Goal: Task Accomplishment & Management: Use online tool/utility

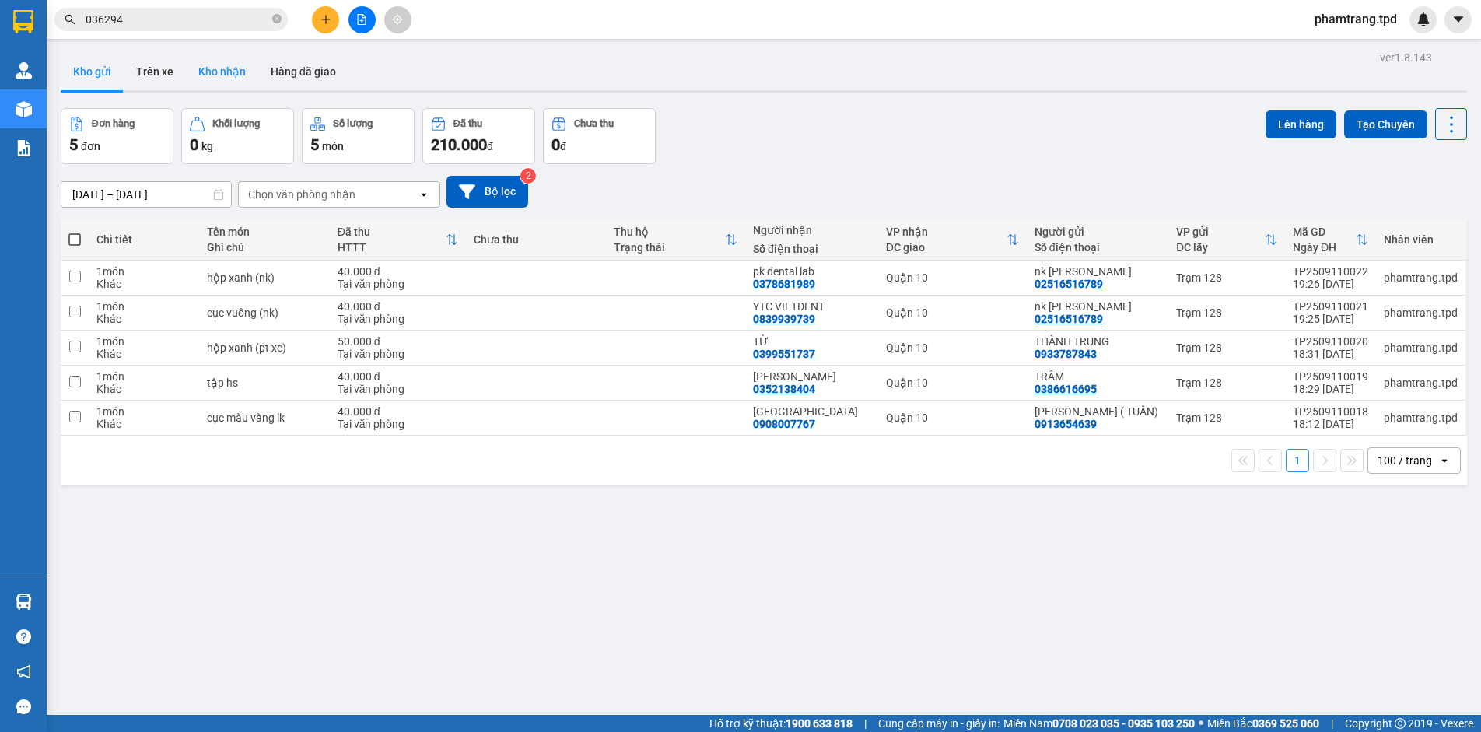
scroll to position [31, 0]
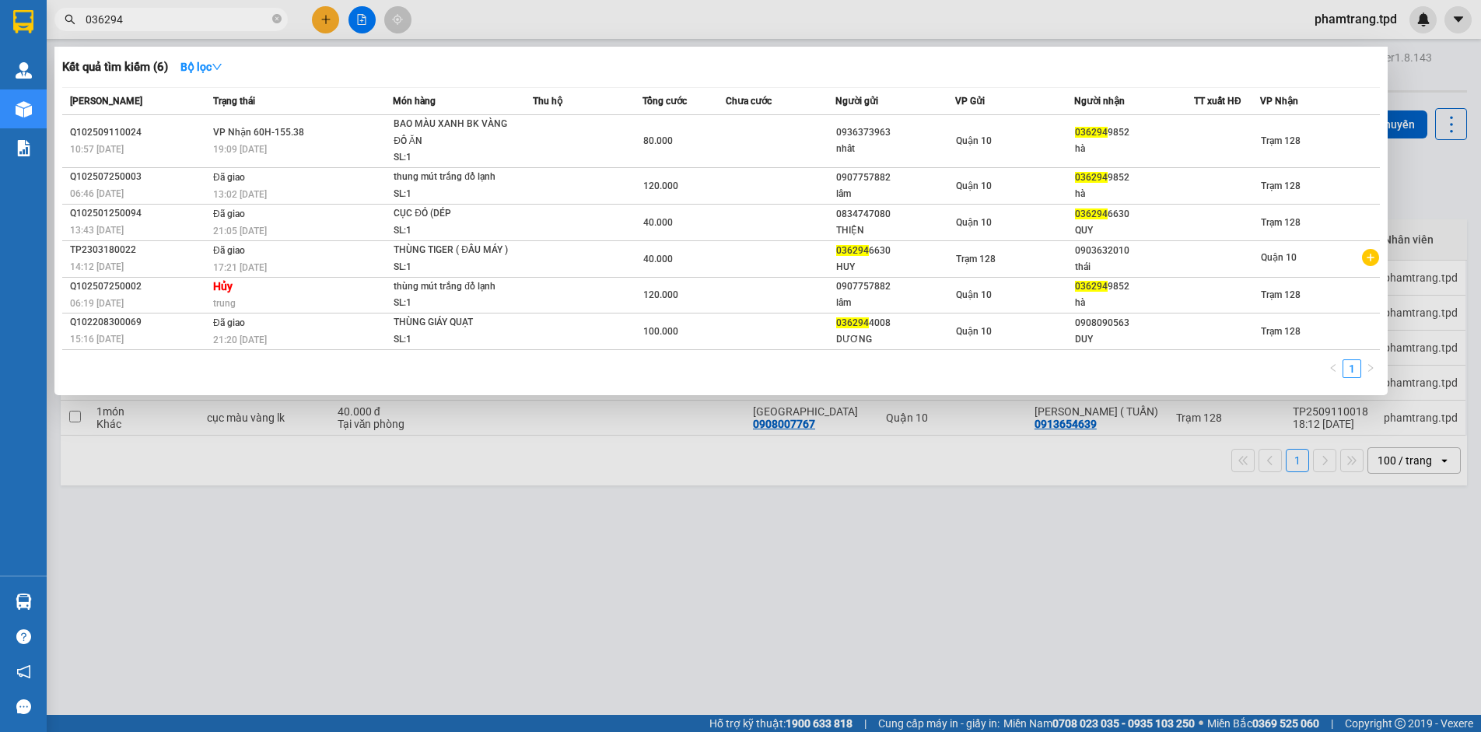
drag, startPoint x: 151, startPoint y: 20, endPoint x: 0, endPoint y: 15, distance: 151.0
click at [40, 12] on section "Kết quả tìm kiếm ( 6 ) Bộ lọc Mã ĐH Trạng thái Món hàng Thu hộ Tổng cước Chưa c…" at bounding box center [740, 366] width 1481 height 732
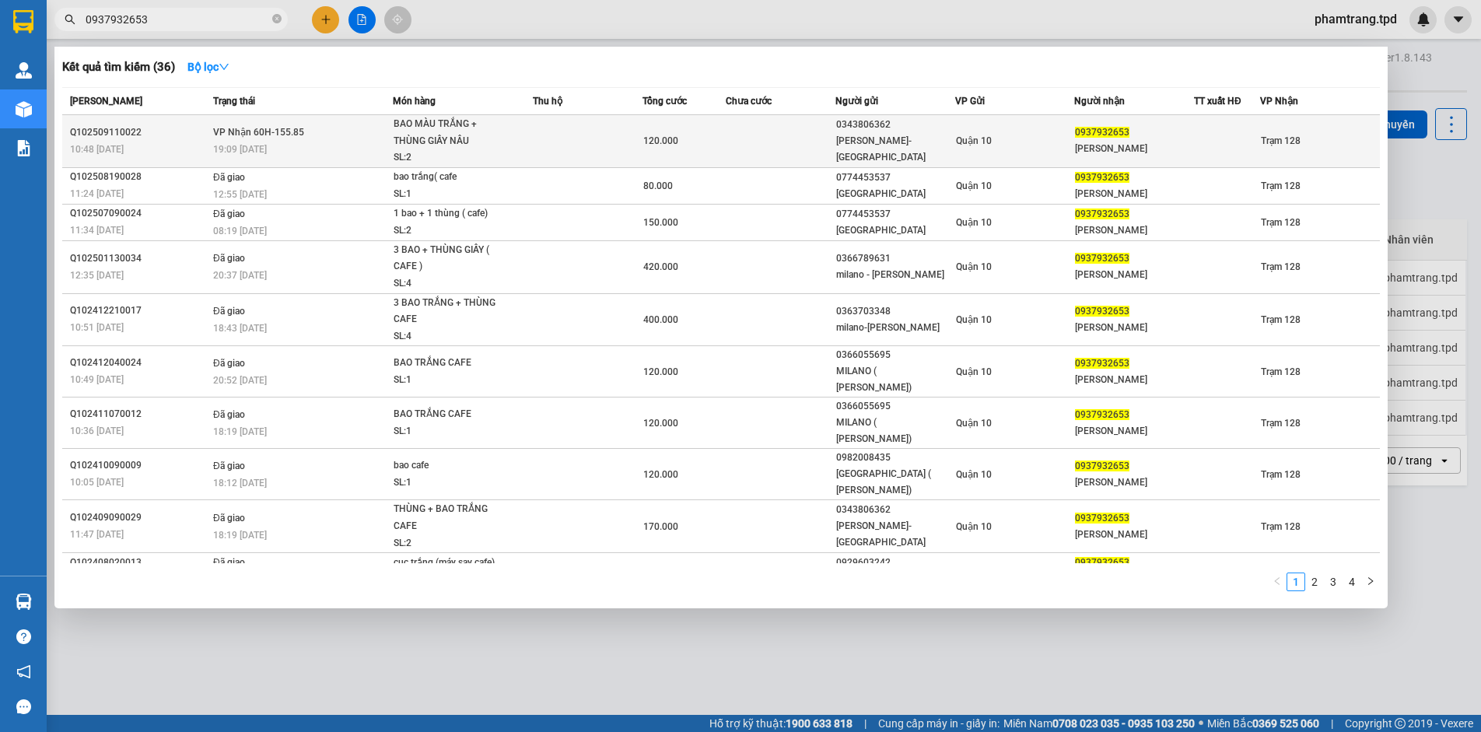
type input "0937932653"
click at [617, 143] on td at bounding box center [588, 141] width 110 height 53
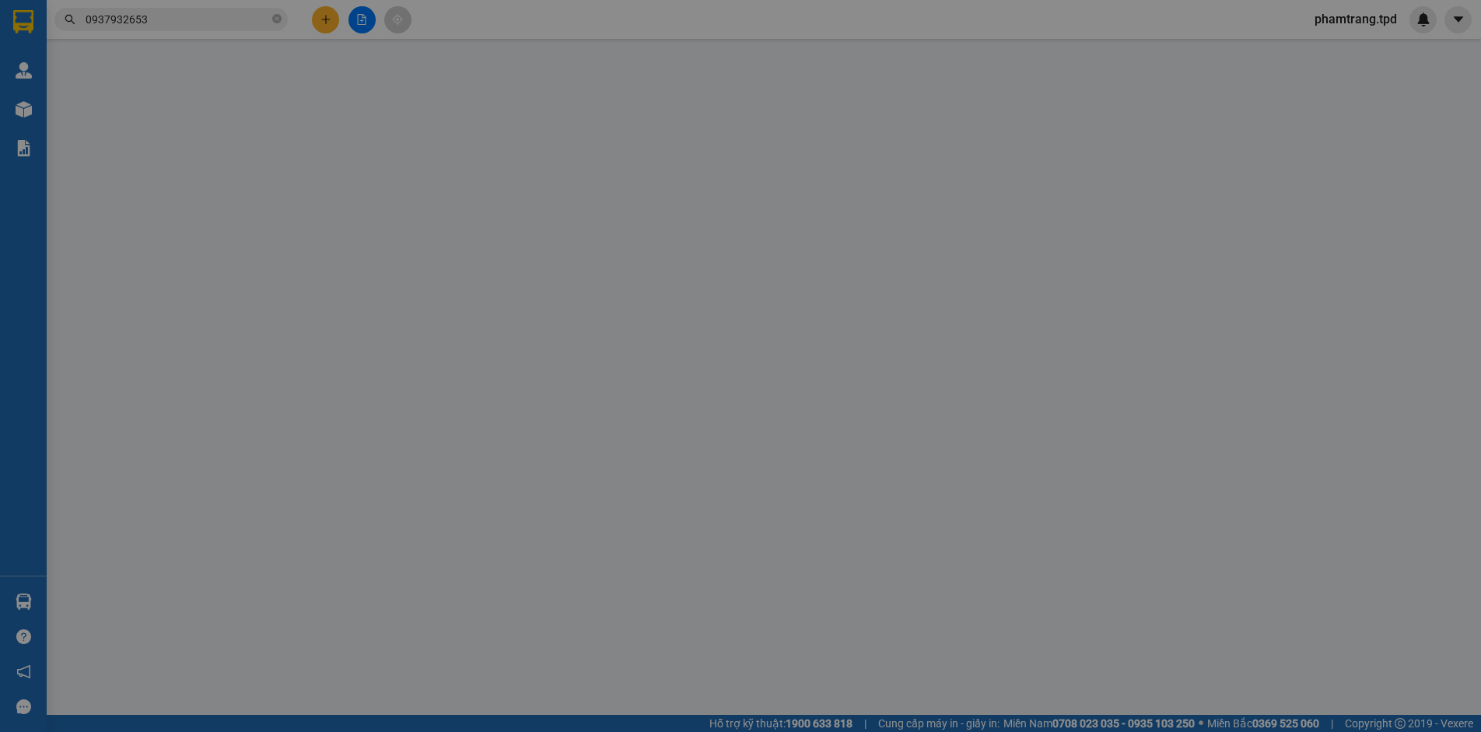
type input "0343806362"
type input "[PERSON_NAME]-[GEOGRAPHIC_DATA]"
type input "079094024763"
type input "0937932653"
type input "[PERSON_NAME]"
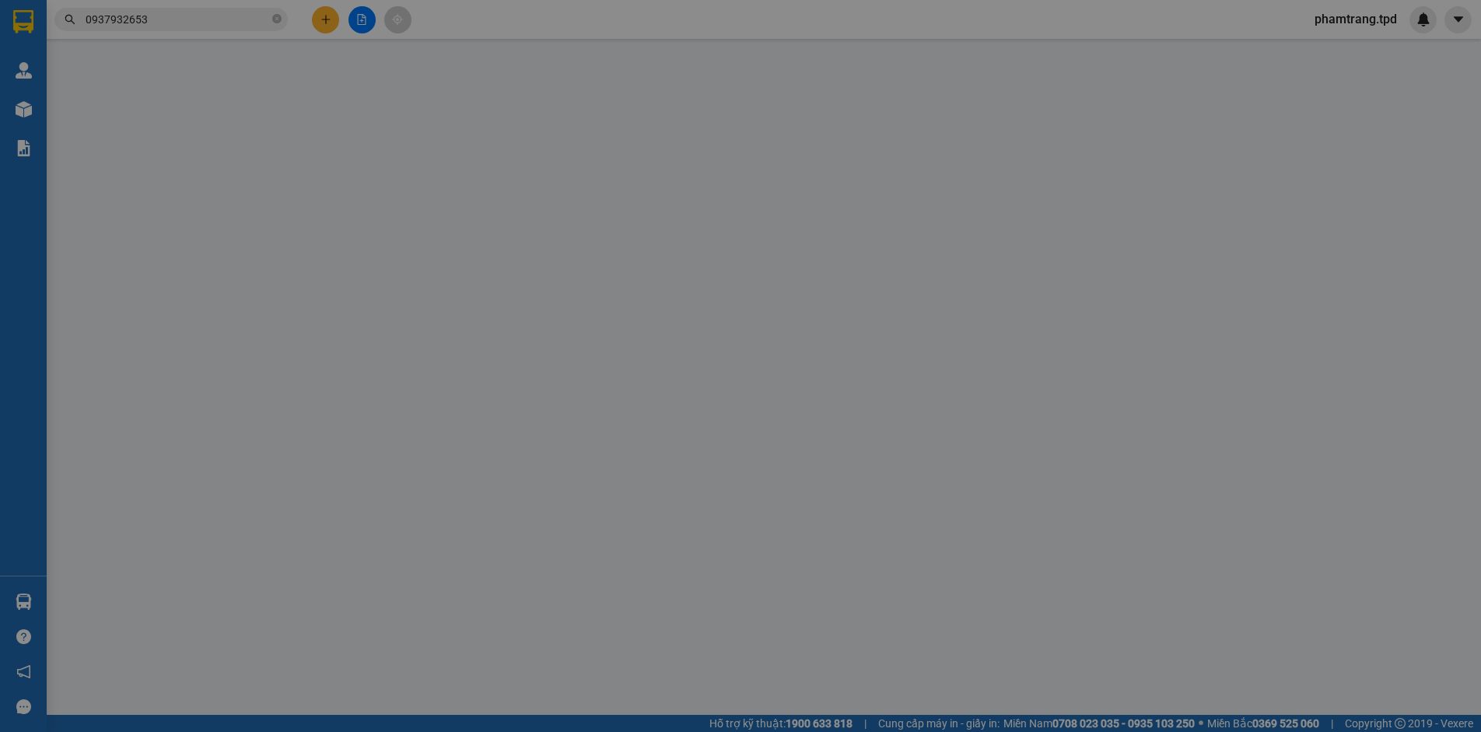
type input "120.000"
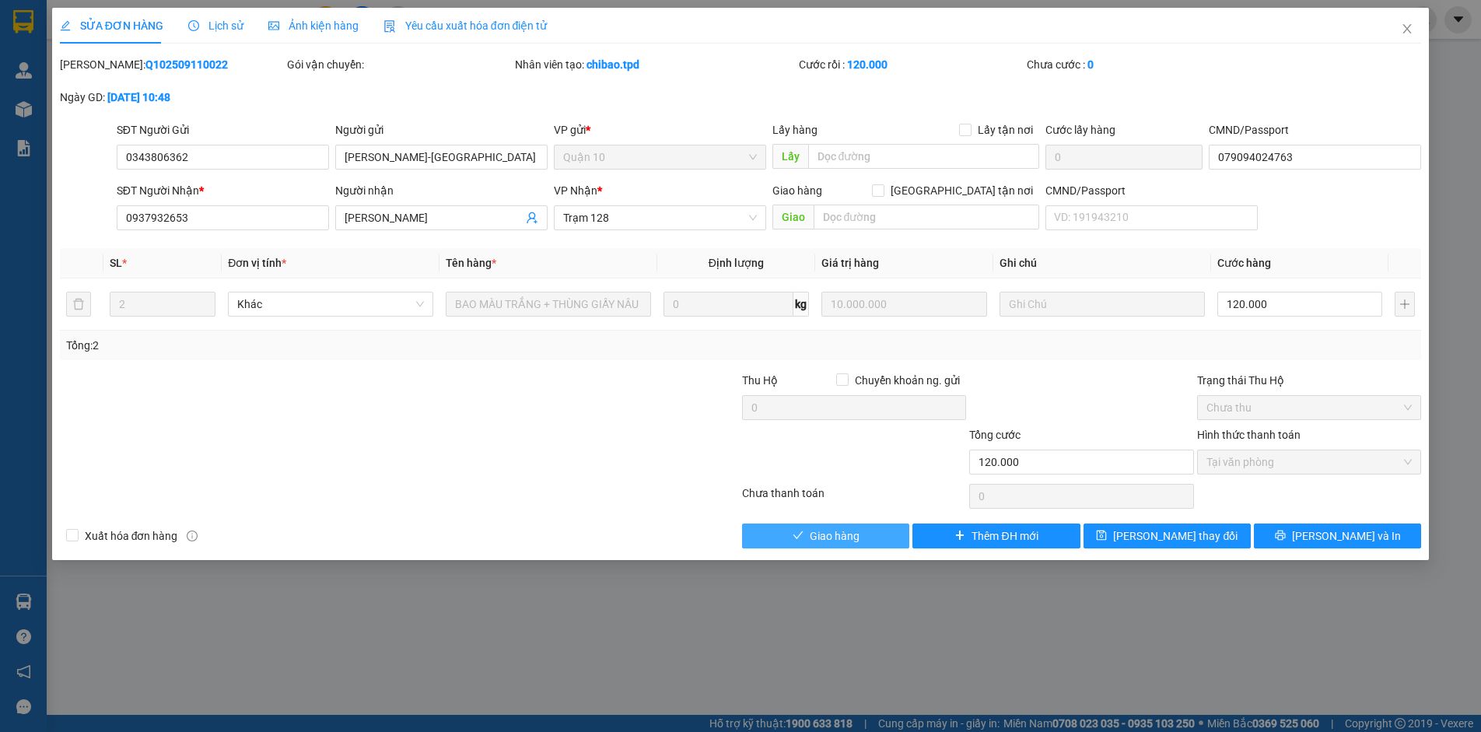
click at [842, 534] on span "Giao hàng" at bounding box center [835, 535] width 50 height 17
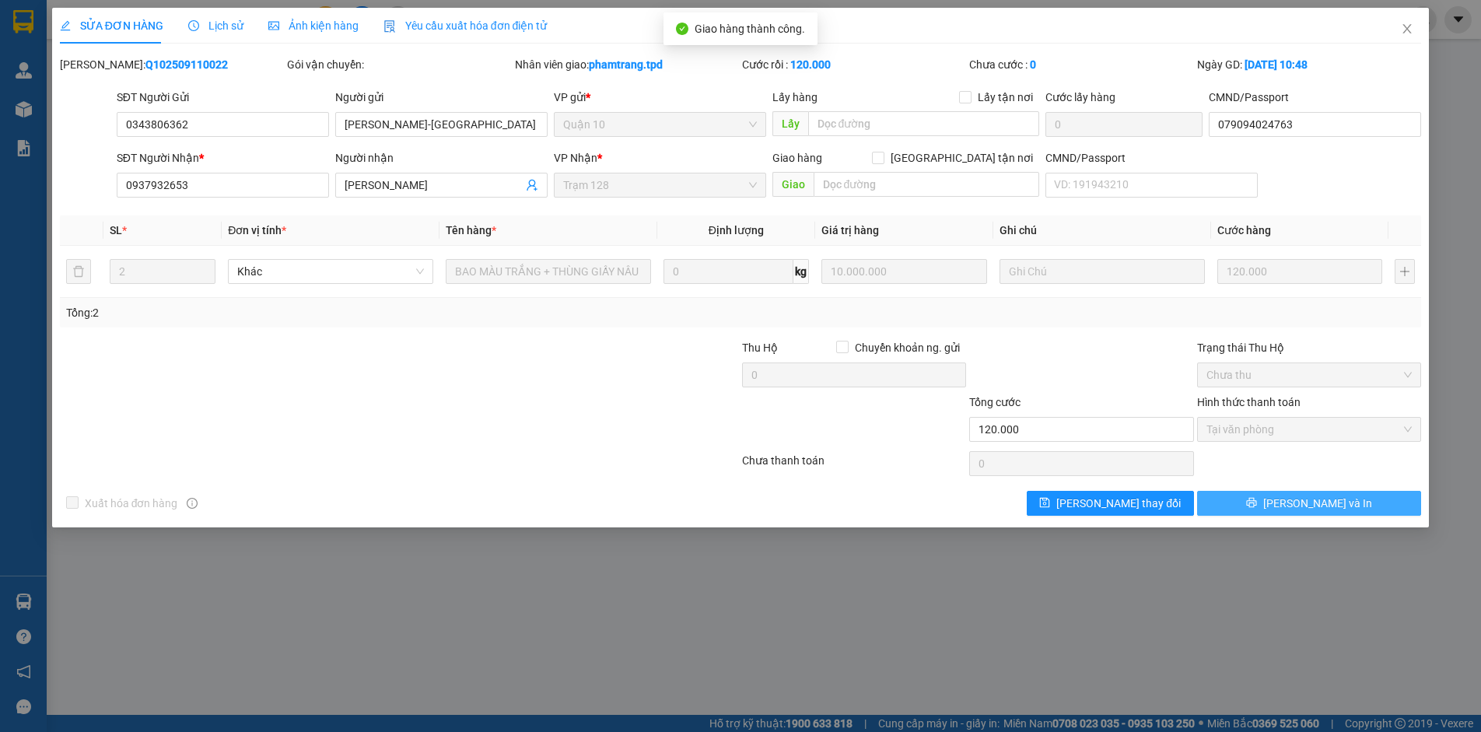
click at [1310, 502] on span "[PERSON_NAME] và In" at bounding box center [1317, 503] width 109 height 17
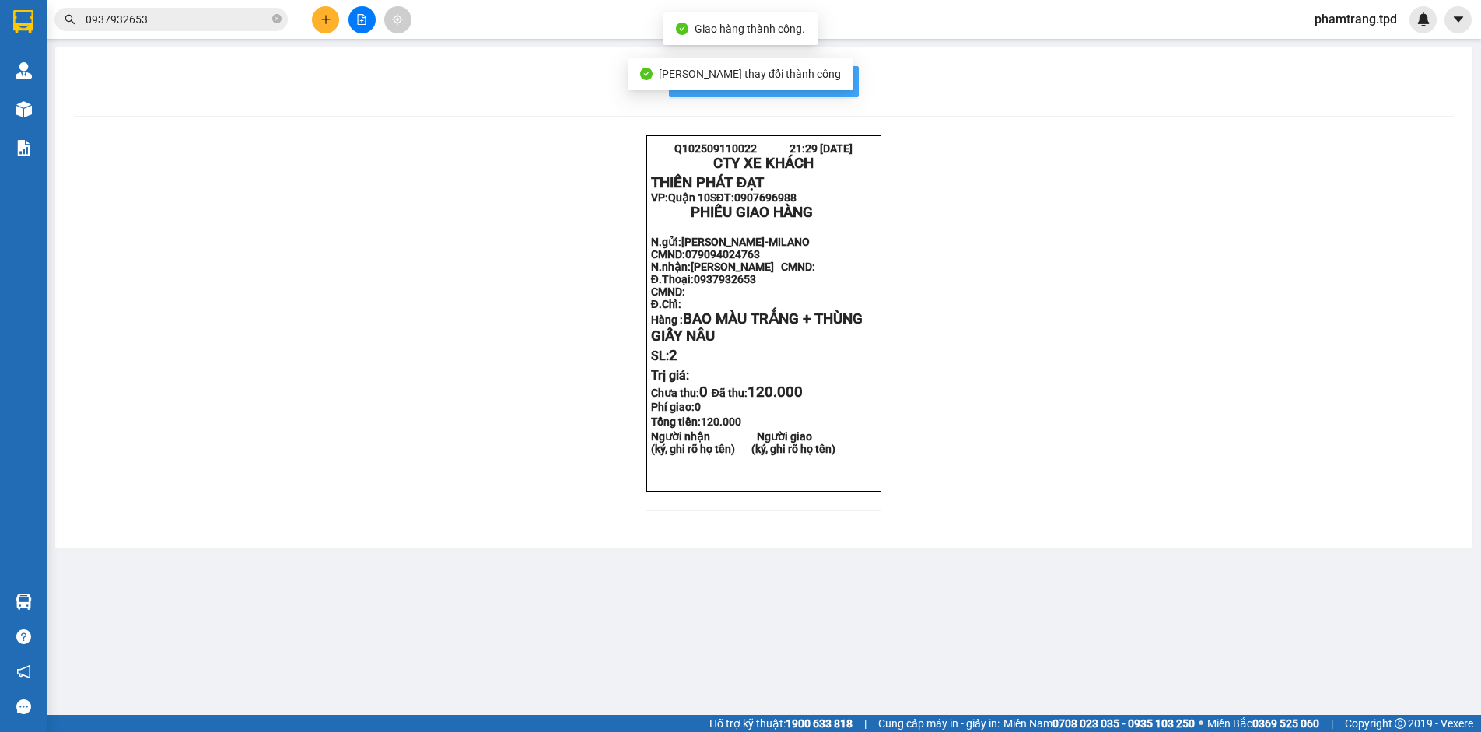
click at [838, 92] on button "In mẫu biên lai tự cấu hình" at bounding box center [764, 81] width 190 height 31
